Goal: Find specific page/section: Find specific page/section

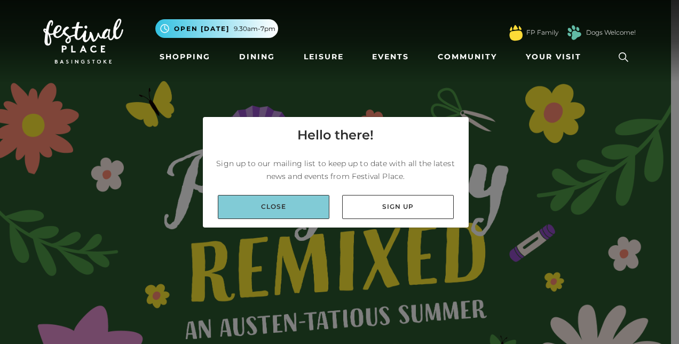
click at [274, 212] on link "Close" at bounding box center [274, 207] width 112 height 24
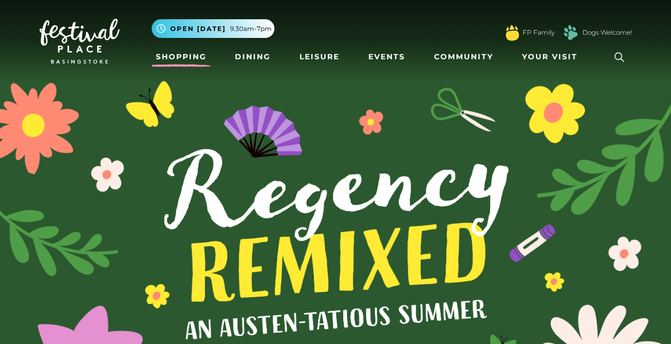
click at [188, 52] on link "Shopping" at bounding box center [181, 57] width 59 height 20
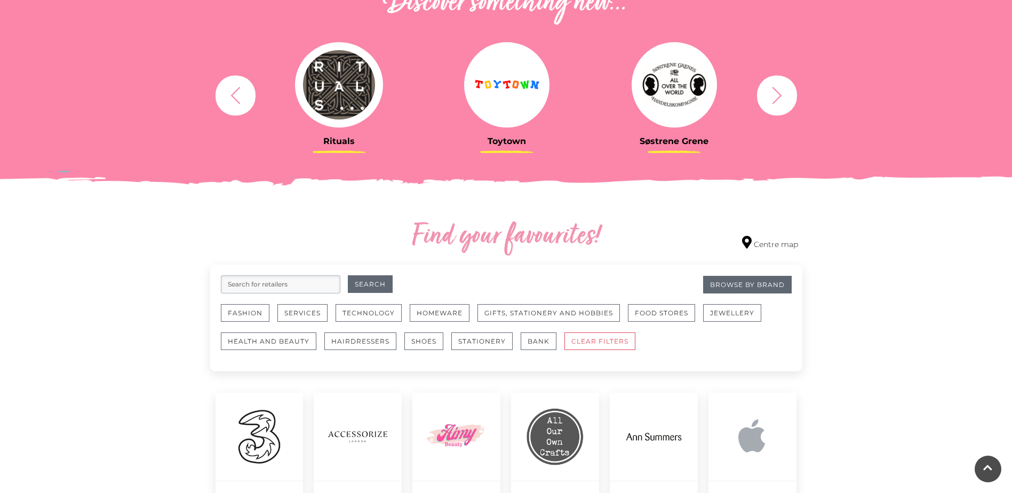
scroll to position [427, 0]
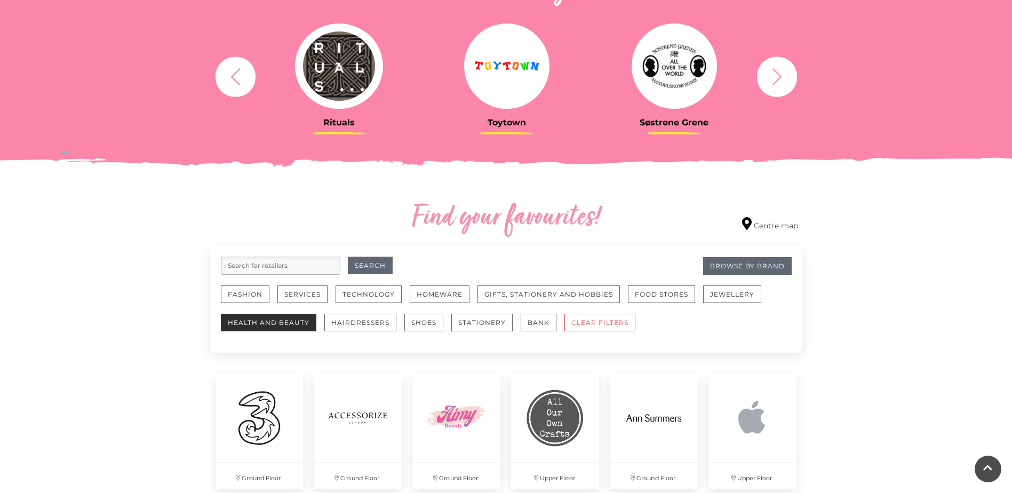
click at [265, 323] on button "Health and Beauty" at bounding box center [269, 323] width 96 height 18
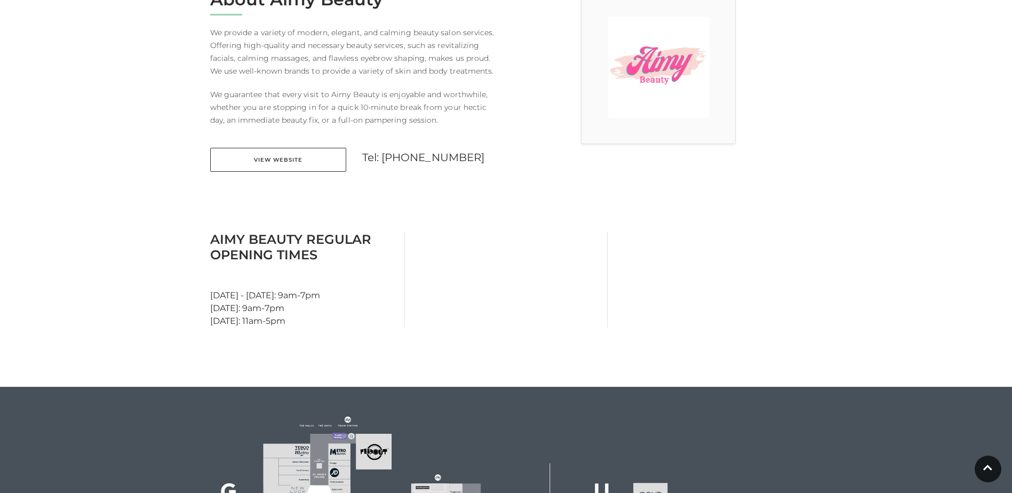
scroll to position [587, 0]
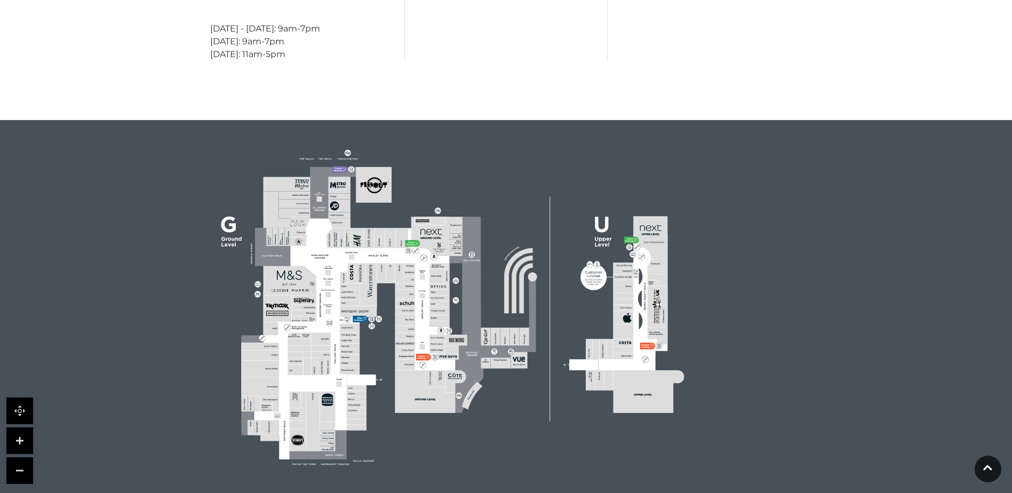
click at [438, 322] on rect at bounding box center [440, 324] width 20 height 6
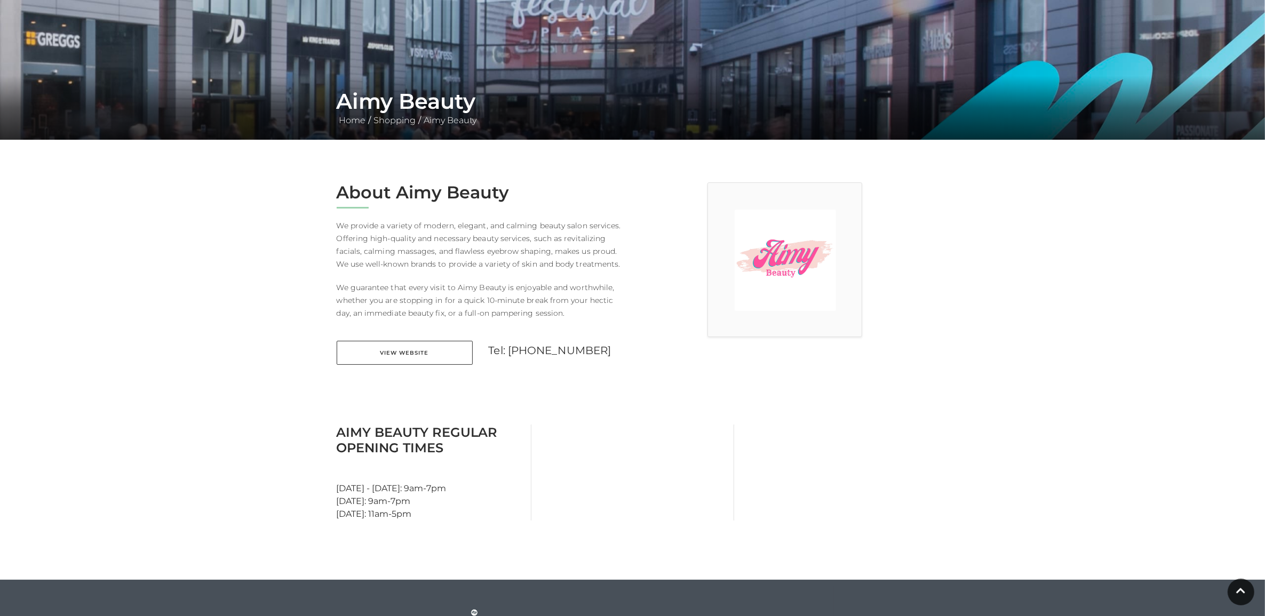
scroll to position [60, 0]
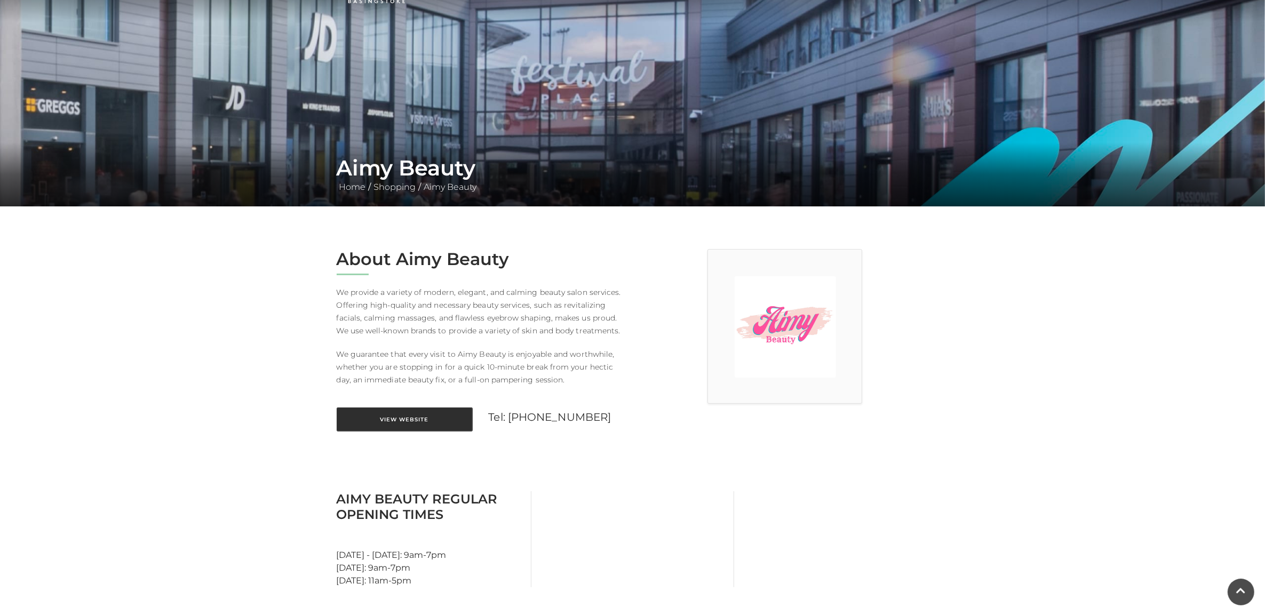
click at [402, 422] on link "View Website" at bounding box center [405, 420] width 136 height 24
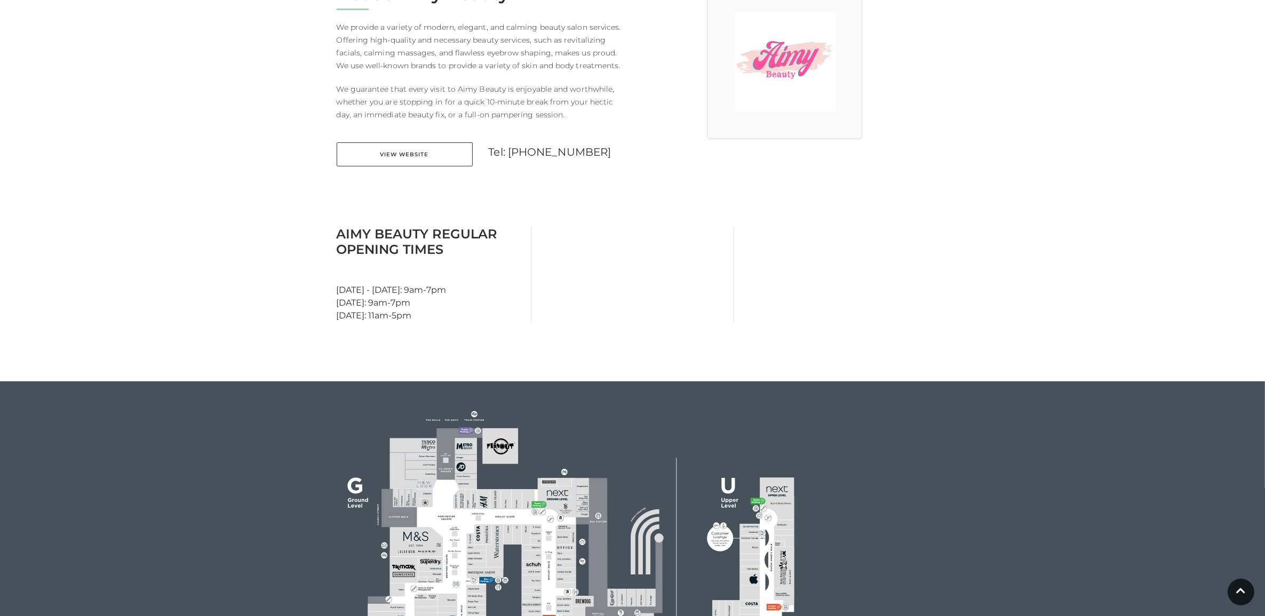
scroll to position [327, 0]
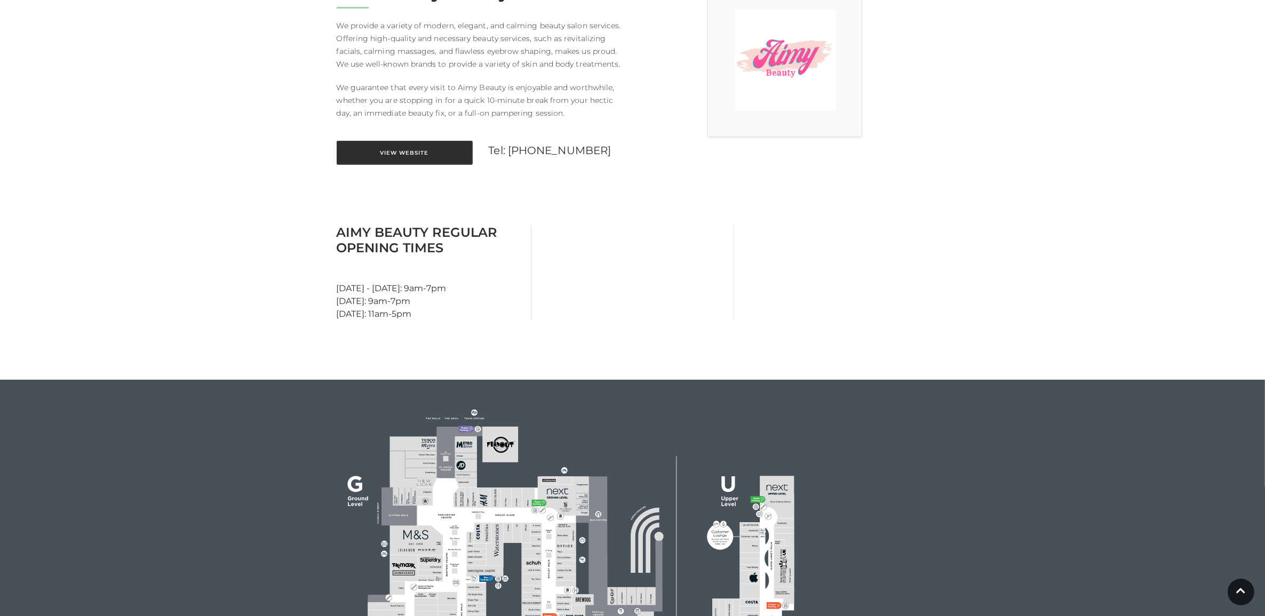
click at [419, 153] on link "View Website" at bounding box center [405, 153] width 136 height 24
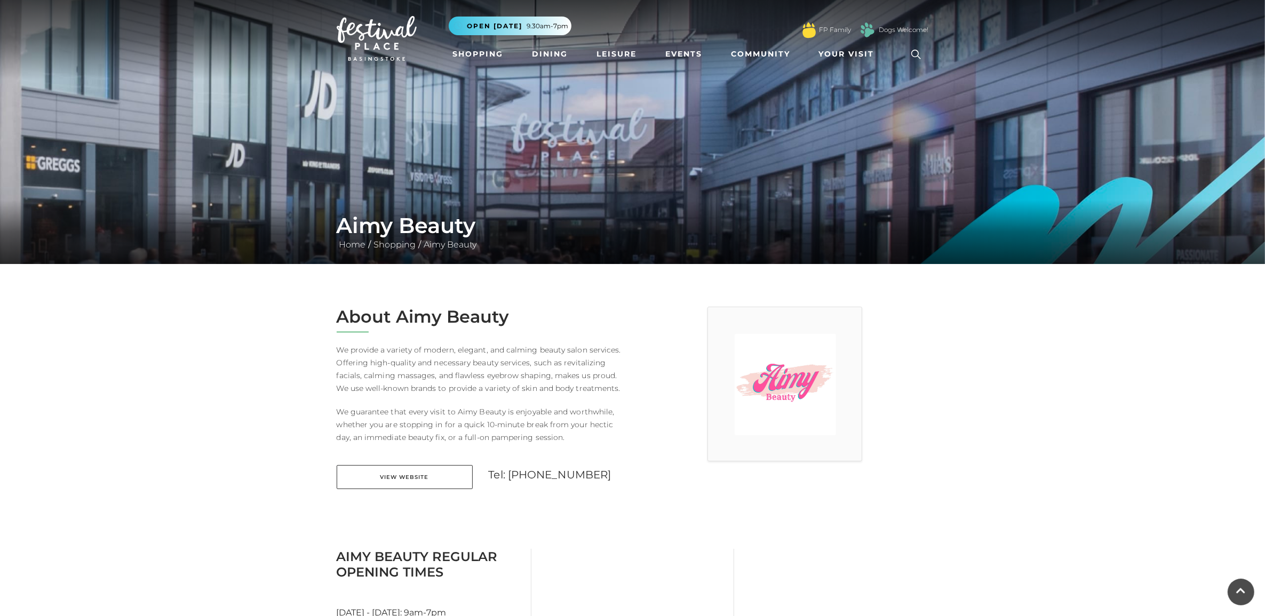
scroll to position [0, 0]
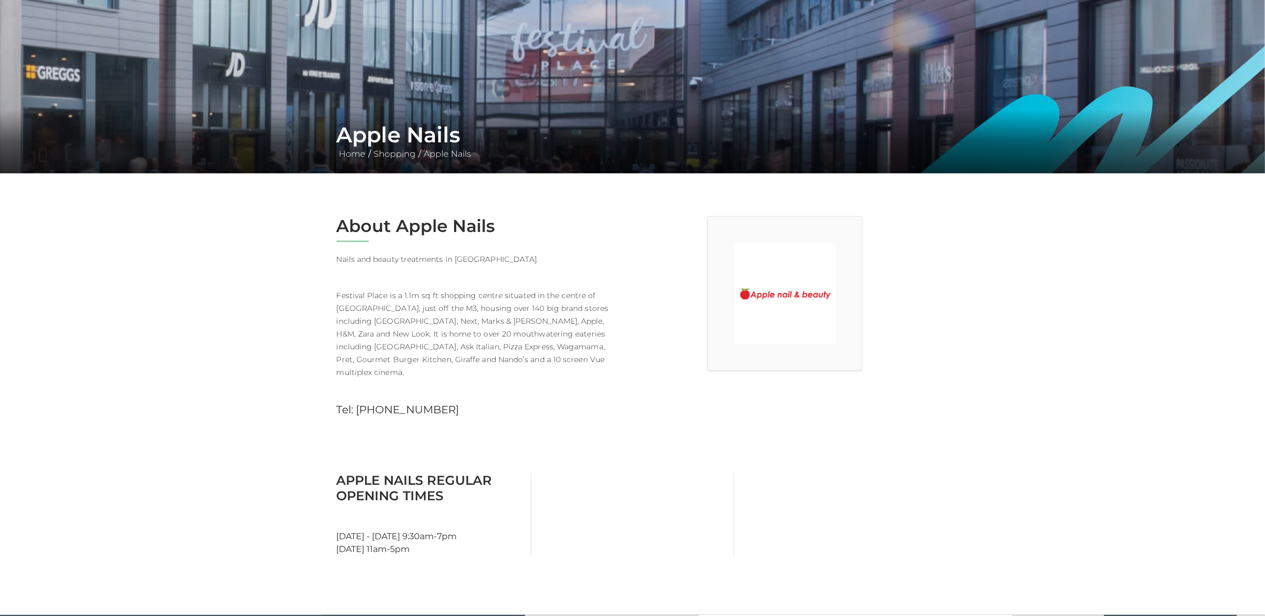
scroll to position [334, 0]
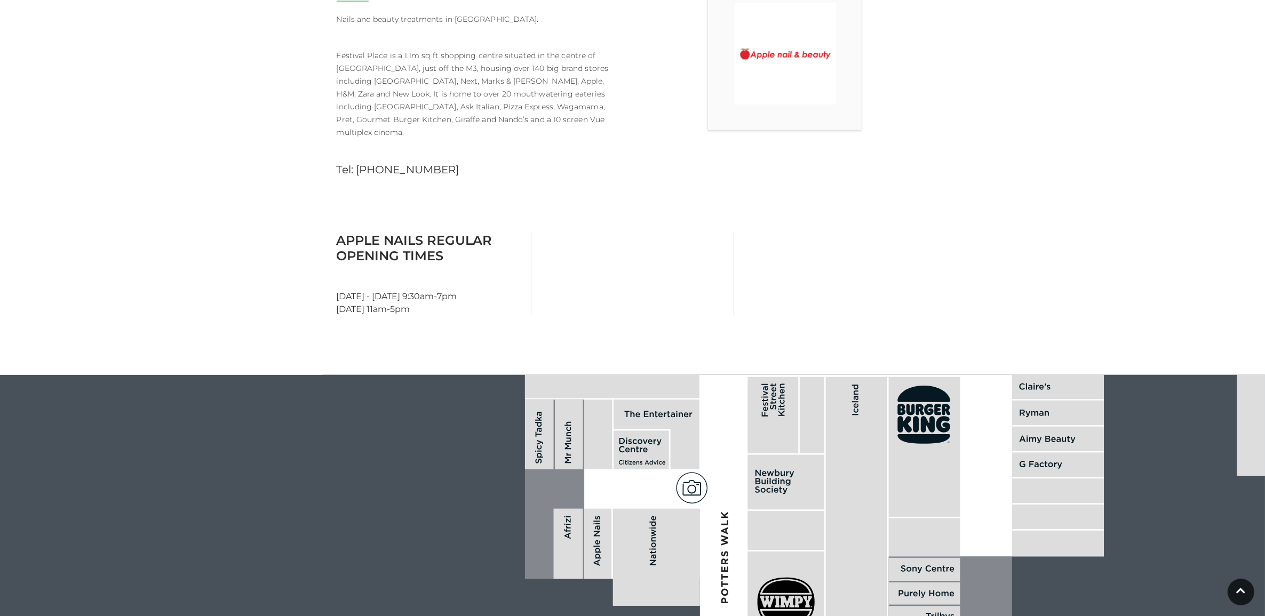
click at [798, 45] on img at bounding box center [785, 53] width 101 height 101
click at [790, 60] on img at bounding box center [785, 53] width 101 height 101
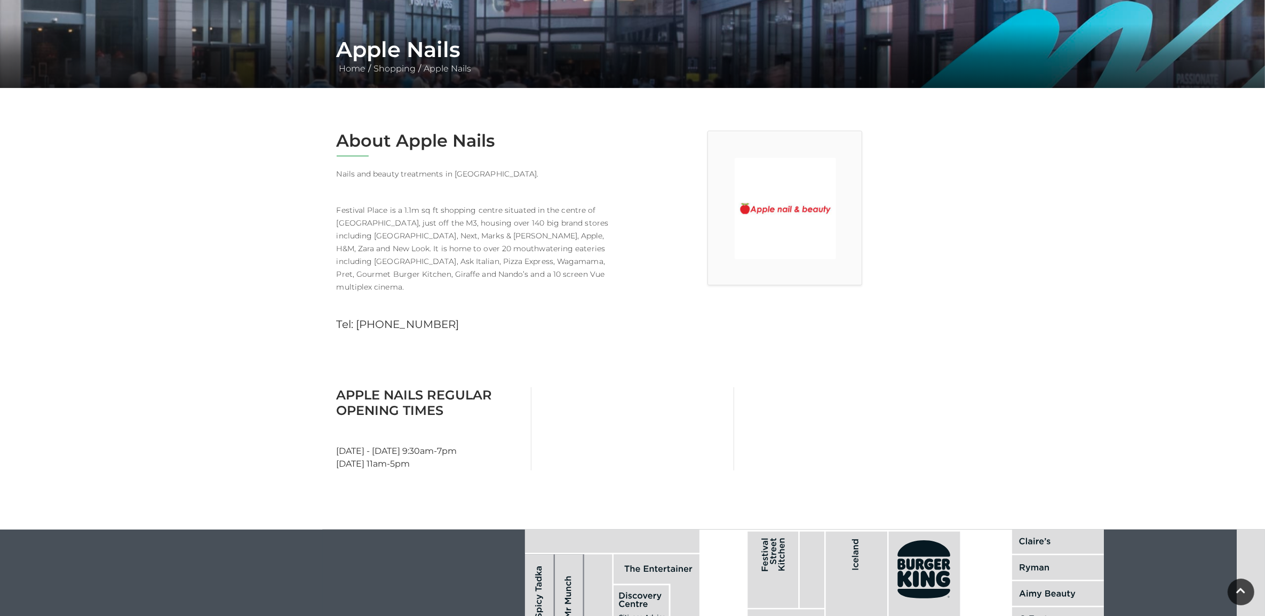
scroll to position [0, 0]
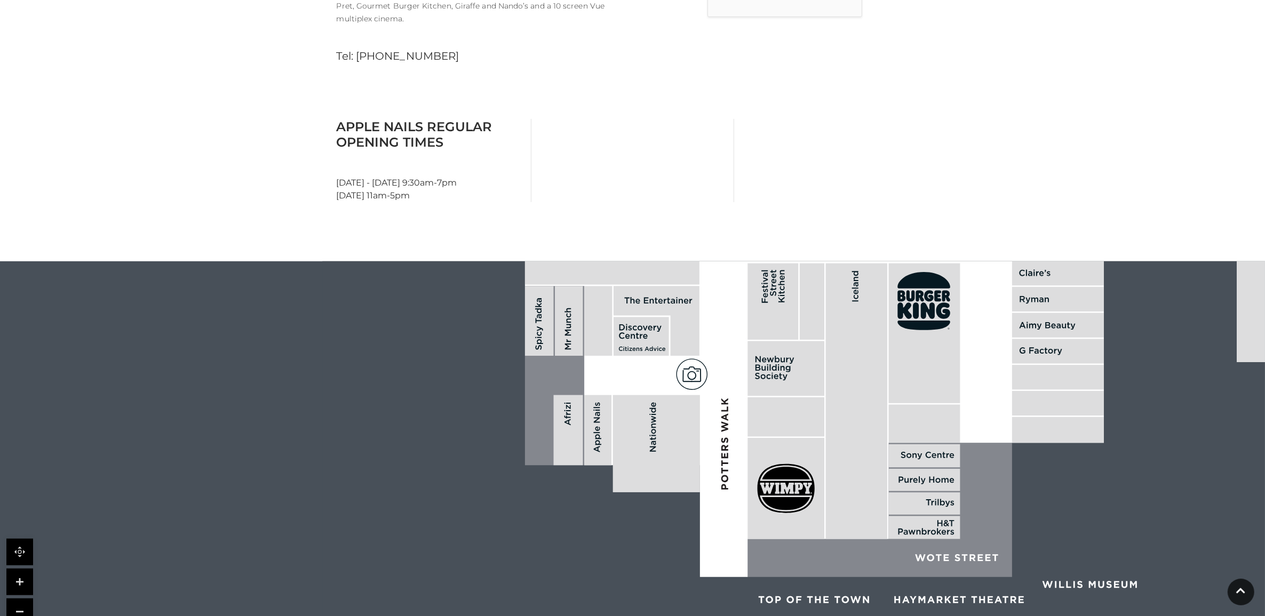
scroll to position [467, 0]
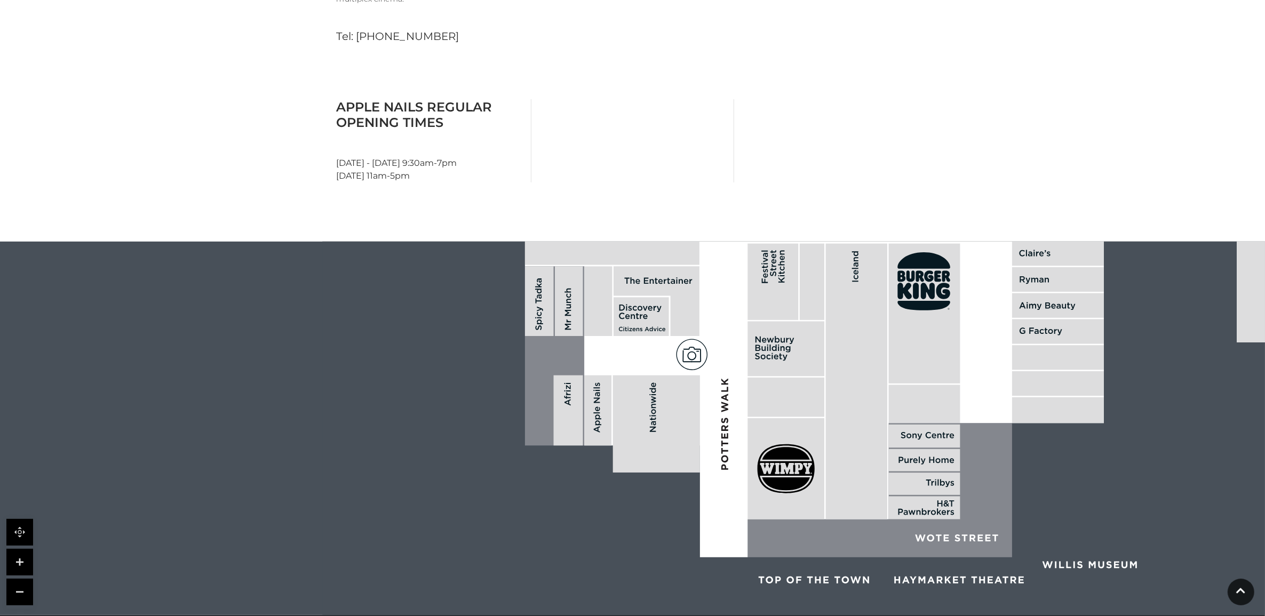
click at [596, 408] on rect at bounding box center [597, 411] width 27 height 70
drag, startPoint x: 596, startPoint y: 408, endPoint x: 207, endPoint y: 5, distance: 560.1
click at [595, 408] on rect at bounding box center [597, 411] width 27 height 70
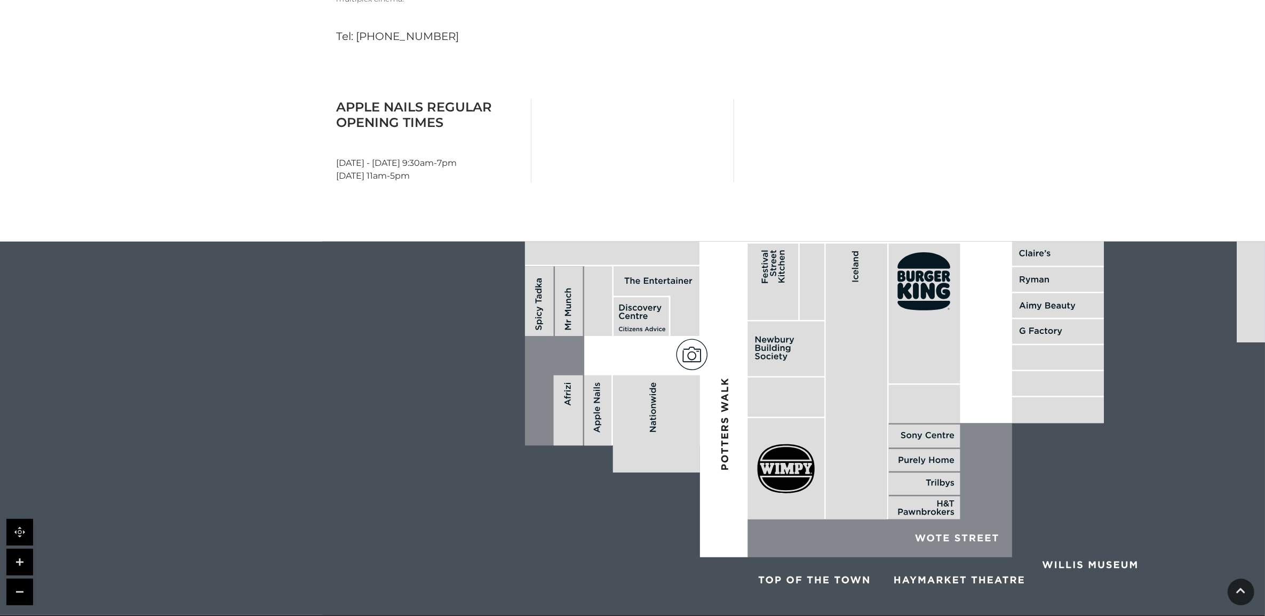
scroll to position [0, 0]
